Goal: Contribute content

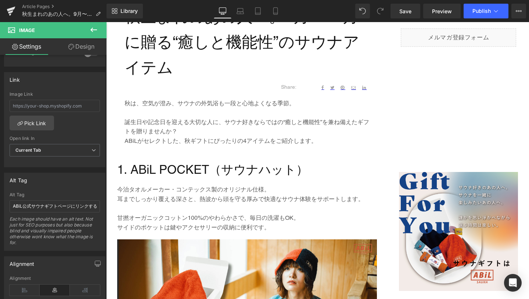
scroll to position [316, 0]
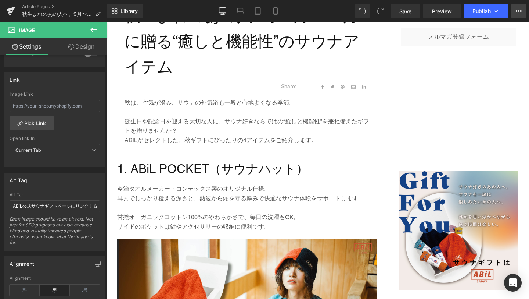
click at [517, 15] on button "View Live Page View with current Template Save Template to Library Schedule Pub…" at bounding box center [519, 11] width 15 height 15
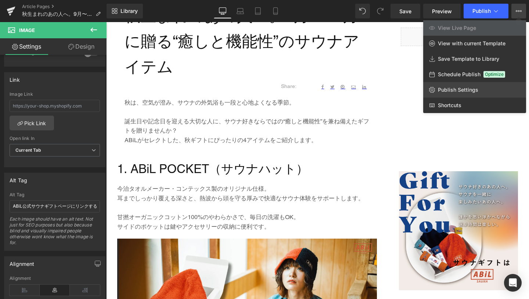
click at [470, 86] on span "Publish Settings" at bounding box center [458, 89] width 40 height 7
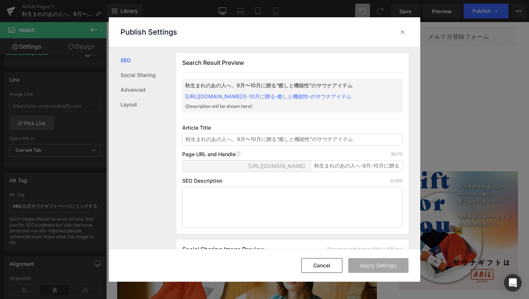
scroll to position [0, 0]
click at [403, 32] on icon at bounding box center [402, 31] width 7 height 7
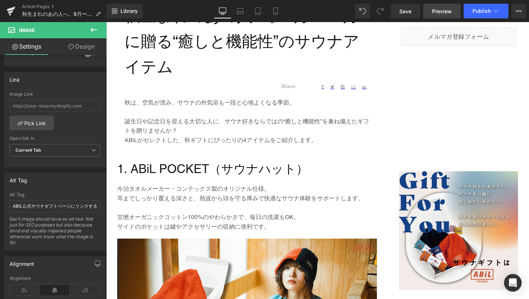
click at [436, 13] on span "Preview" at bounding box center [442, 11] width 20 height 8
click at [518, 9] on icon at bounding box center [519, 11] width 6 height 6
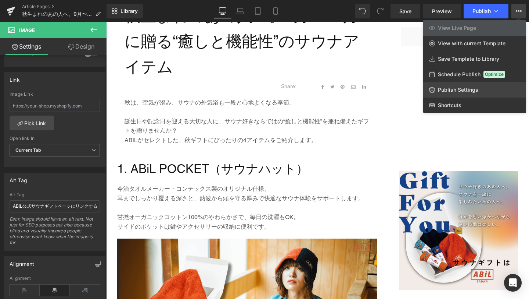
click at [479, 87] on link "Publish Settings" at bounding box center [475, 89] width 103 height 15
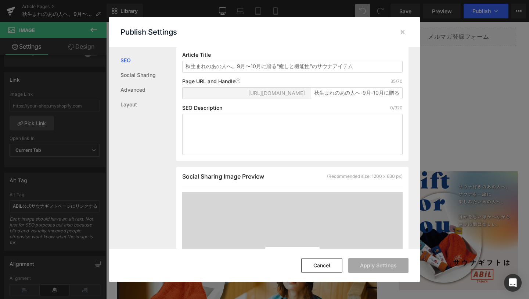
scroll to position [0, 0]
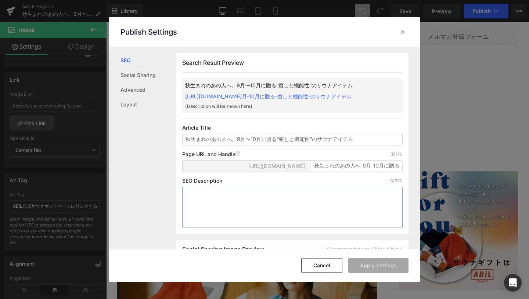
click at [295, 199] on textarea at bounding box center [292, 206] width 221 height 41
paste textarea "秋生まれの大切な人に贈りたい、[PERSON_NAME]好きが喜ぶ癒しと機能性のギフト5選。サウナハット・MOKUタオル・GOOD SAUNA VIBES T…"
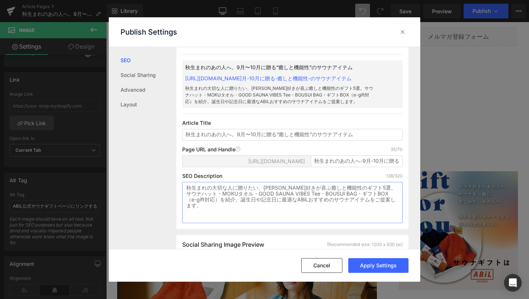
scroll to position [18, 0]
type textarea "秋生まれの大切な人に贈りたい、[PERSON_NAME]好きが喜ぶ癒しと機能性のギフト5選。サウナハット・MOKUタオル・GOOD SAUNA VIBES T…"
drag, startPoint x: 314, startPoint y: 169, endPoint x: 415, endPoint y: 170, distance: 101.5
click at [415, 170] on div "Search Result Preview 秋生まれのあの人へ。9月〜10月に贈る“癒しと機能性”のサウナアイテム [URL][DOMAIN_NAME]月-1…" at bounding box center [298, 147] width 244 height 201
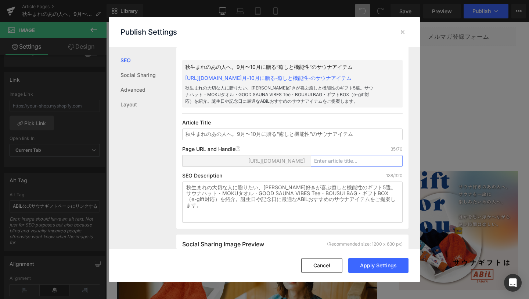
scroll to position [0, 0]
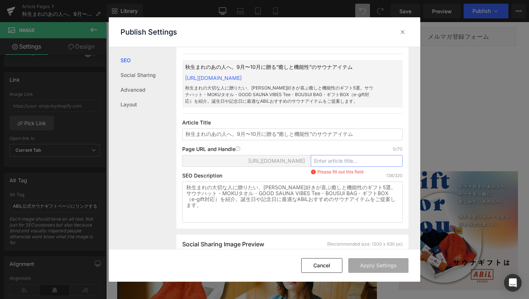
paste input "[URL][DOMAIN_NAME]"
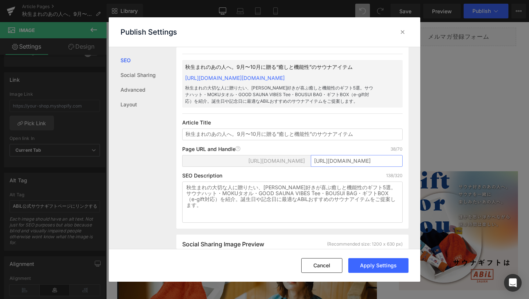
drag, startPoint x: 353, startPoint y: 168, endPoint x: 310, endPoint y: 168, distance: 43.0
click at [311, 167] on input "[URL][DOMAIN_NAME]" at bounding box center [357, 161] width 92 height 12
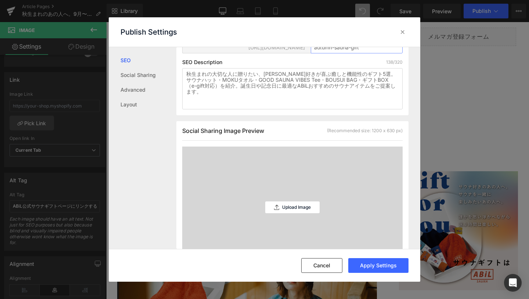
scroll to position [135, 0]
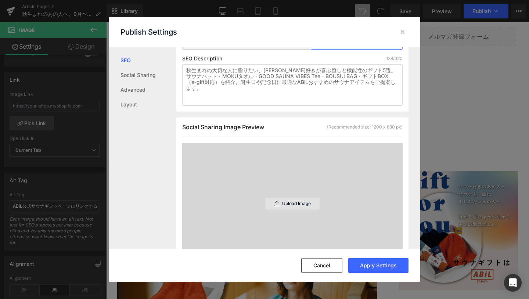
type input "autumn-sauna-gift"
click at [302, 201] on p "Upload Image" at bounding box center [296, 203] width 29 height 5
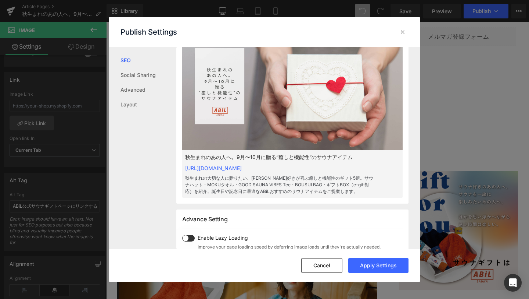
scroll to position [264, 0]
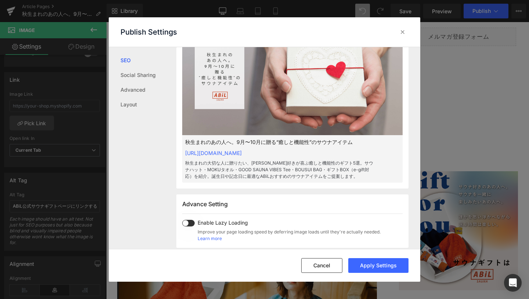
copy link "[URL][DOMAIN_NAME]"
click at [389, 268] on button "Apply Settings" at bounding box center [379, 265] width 60 height 15
click at [404, 33] on icon at bounding box center [402, 31] width 7 height 7
